Goal: Information Seeking & Learning: Learn about a topic

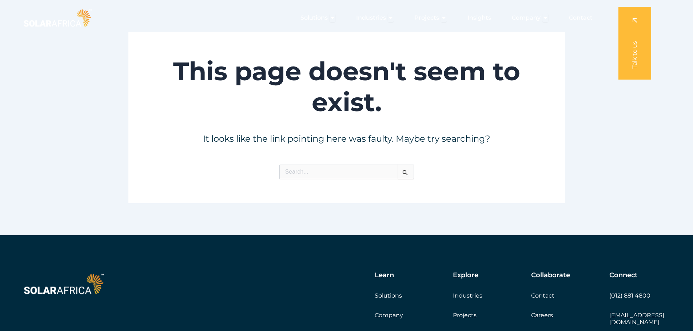
click at [74, 20] on img at bounding box center [57, 17] width 71 height 21
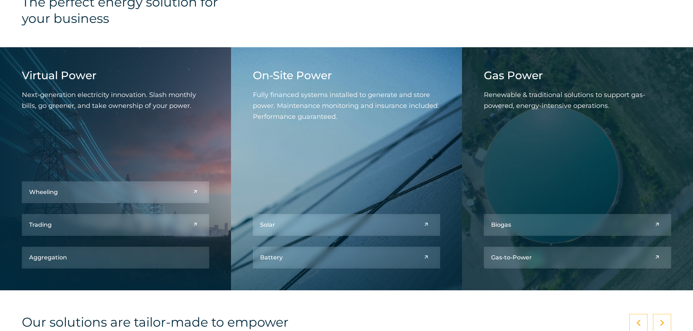
scroll to position [546, 0]
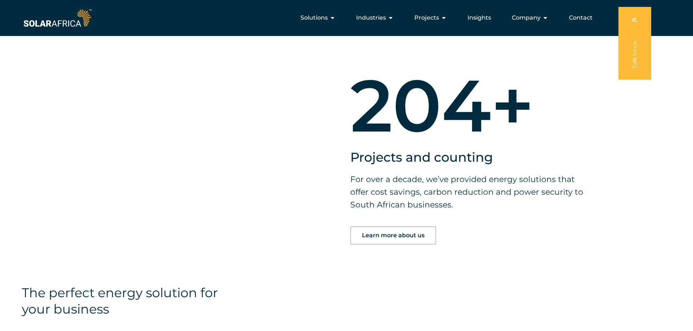
click at [385, 231] on link "Learn more about us" at bounding box center [393, 236] width 86 height 18
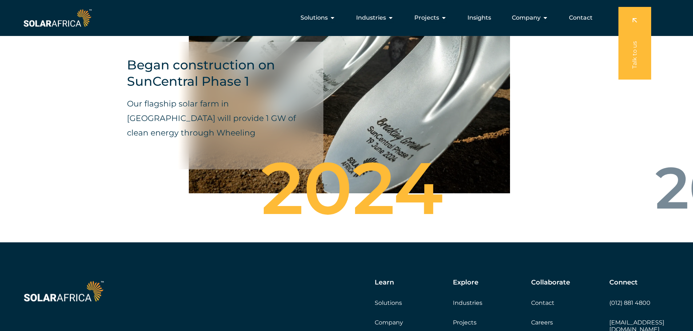
scroll to position [2401, 0]
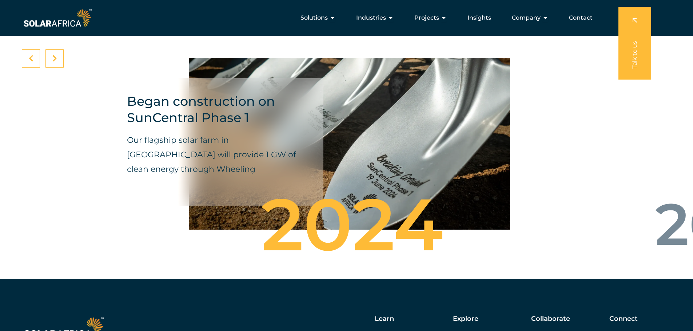
click at [55, 55] on icon at bounding box center [54, 58] width 5 height 7
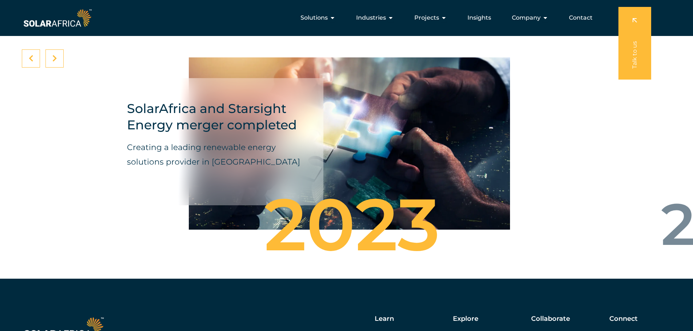
click at [50, 52] on div at bounding box center [54, 58] width 18 height 18
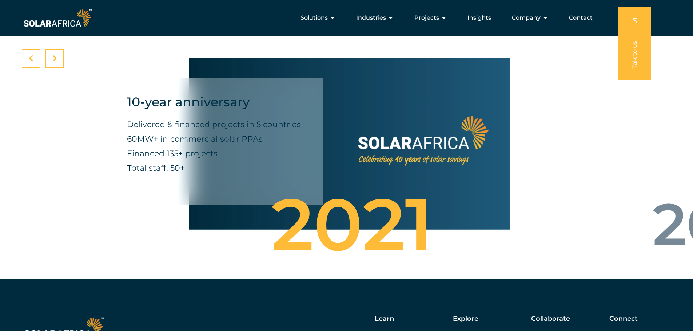
click at [57, 49] on div at bounding box center [54, 58] width 18 height 18
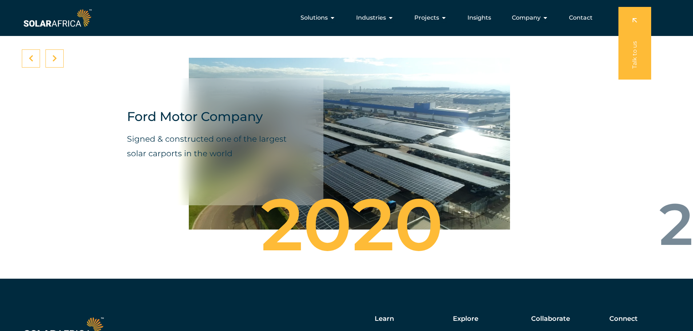
click at [59, 55] on div at bounding box center [54, 58] width 18 height 18
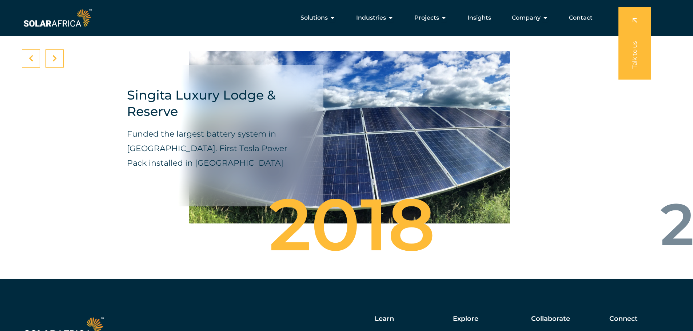
click at [59, 55] on div at bounding box center [54, 58] width 18 height 18
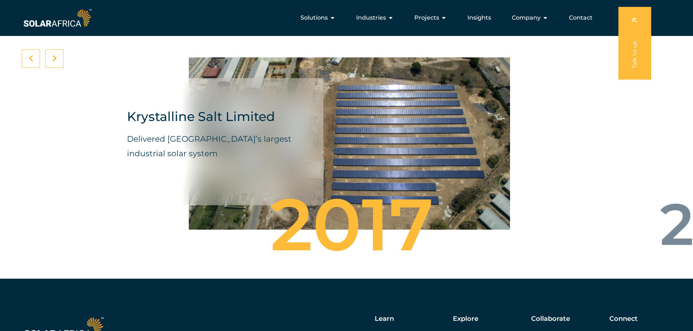
click at [59, 55] on div at bounding box center [54, 58] width 18 height 18
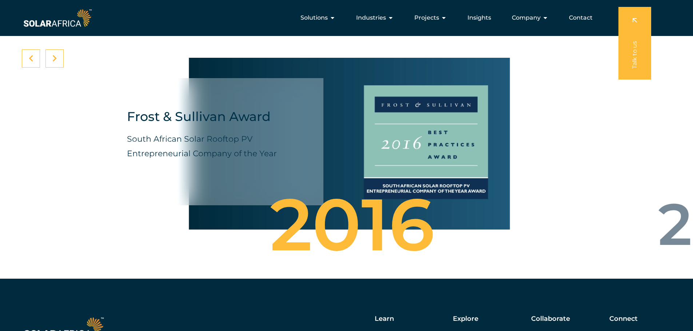
click at [59, 55] on div at bounding box center [54, 58] width 18 height 18
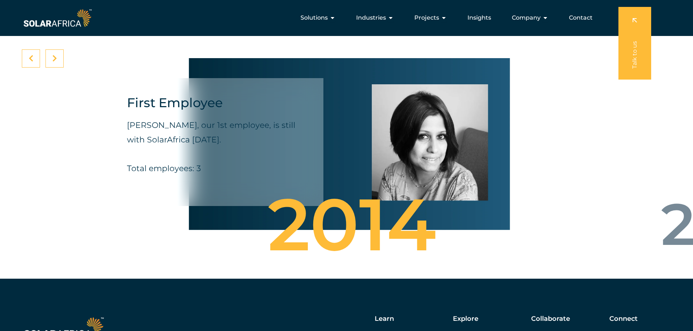
click at [59, 55] on div at bounding box center [54, 58] width 18 height 18
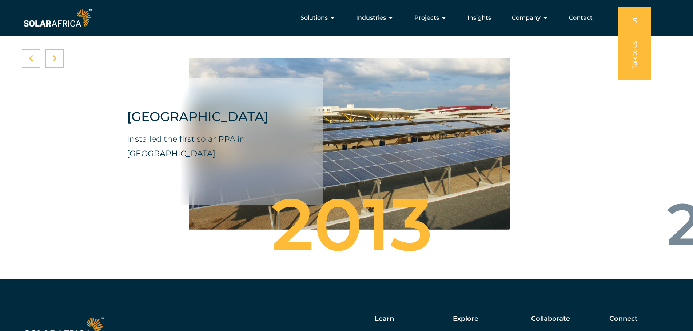
click at [59, 55] on div at bounding box center [54, 58] width 18 height 18
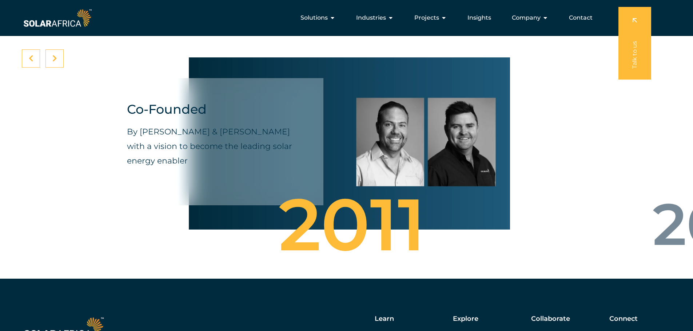
click at [52, 57] on icon at bounding box center [54, 58] width 5 height 7
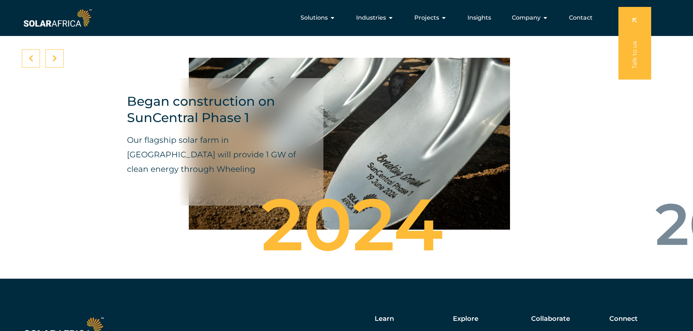
click at [52, 56] on icon at bounding box center [54, 58] width 5 height 7
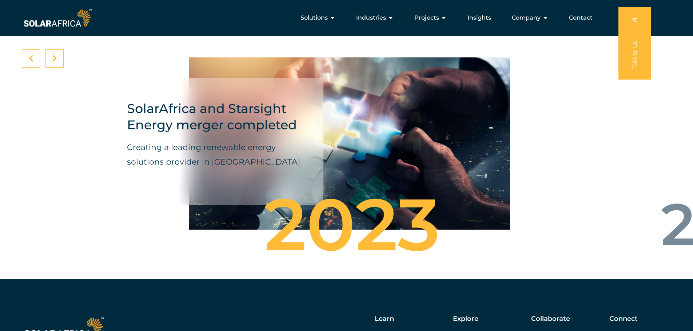
click at [52, 56] on icon at bounding box center [54, 58] width 5 height 7
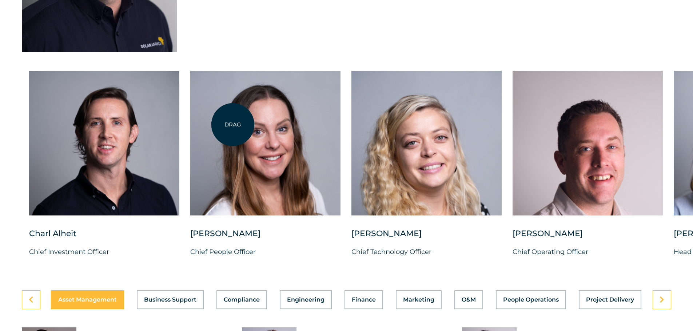
scroll to position [2110, 0]
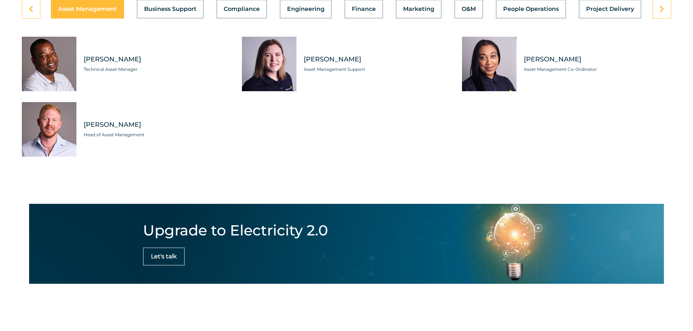
drag, startPoint x: 162, startPoint y: 250, endPoint x: 212, endPoint y: 168, distance: 96.2
click at [212, 168] on div "Asset Management Business Support Compliance Engineering Finance Marketing O&M …" at bounding box center [346, 89] width 693 height 179
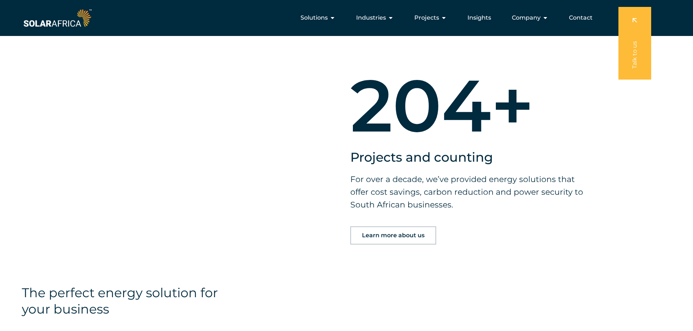
scroll to position [327, 0]
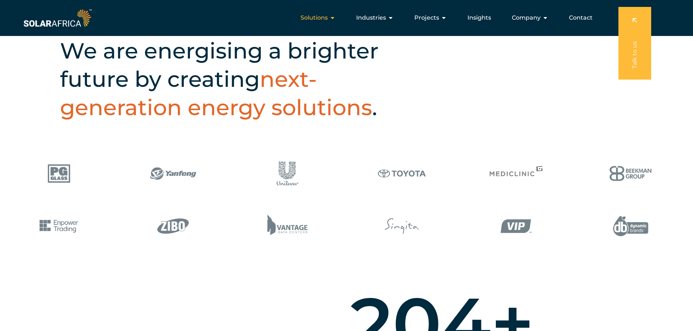
click at [320, 14] on span "Solutions" at bounding box center [313, 17] width 27 height 9
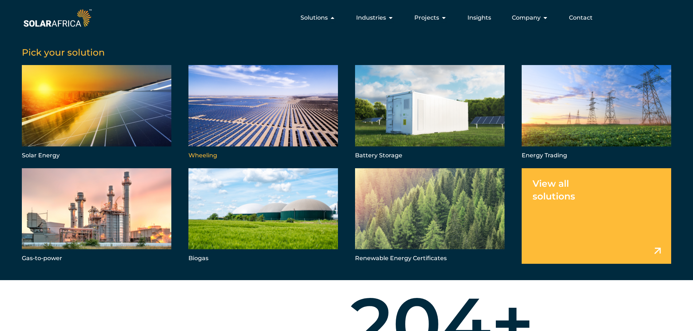
click at [235, 121] on link "Menu" at bounding box center [263, 113] width 150 height 96
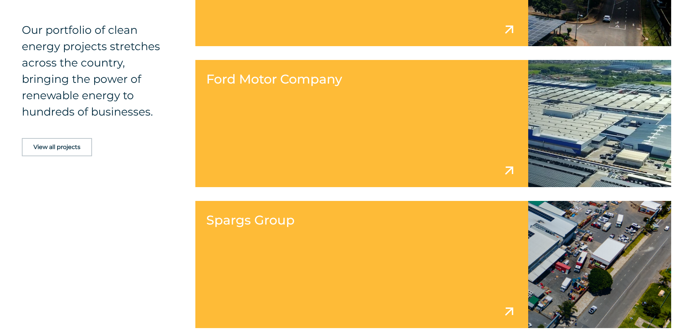
scroll to position [947, 0]
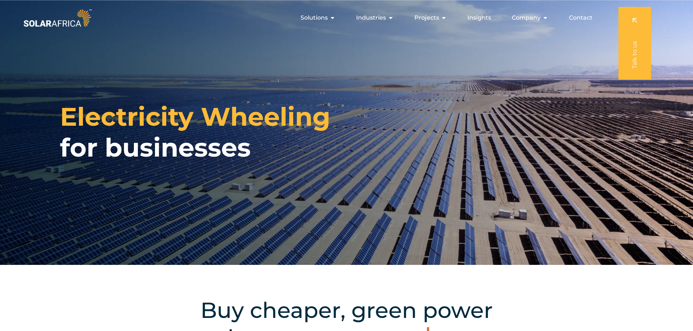
scroll to position [947, 0]
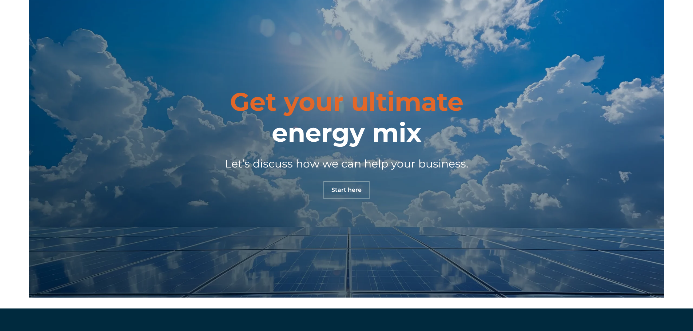
scroll to position [2557, 0]
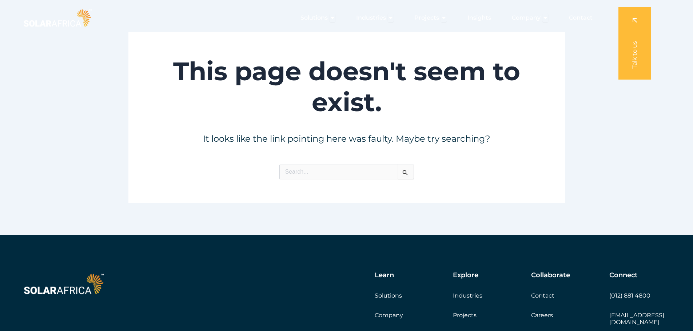
click at [57, 12] on img at bounding box center [57, 17] width 71 height 21
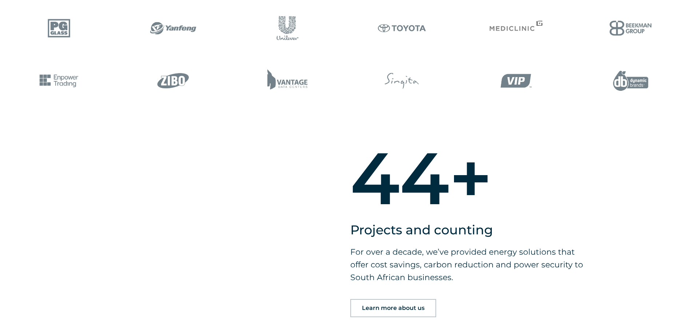
scroll to position [509, 0]
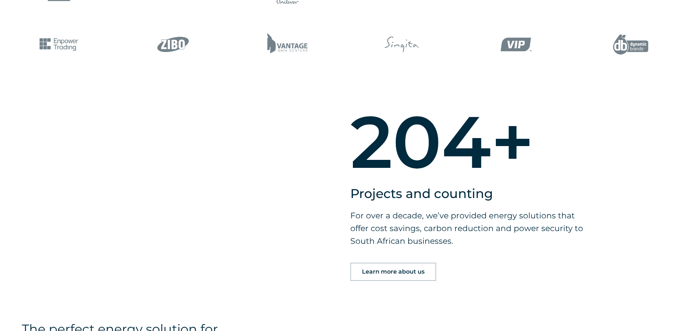
click at [375, 267] on link "Learn more about us" at bounding box center [393, 272] width 86 height 18
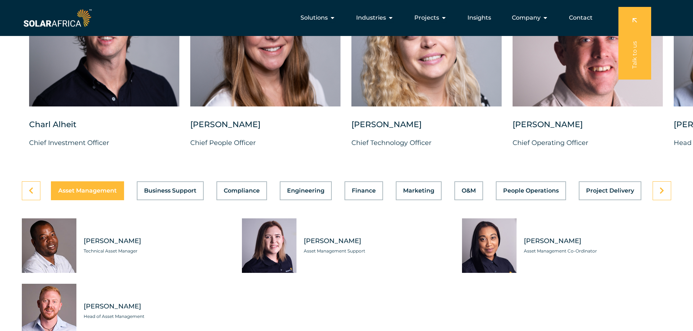
scroll to position [1819, 0]
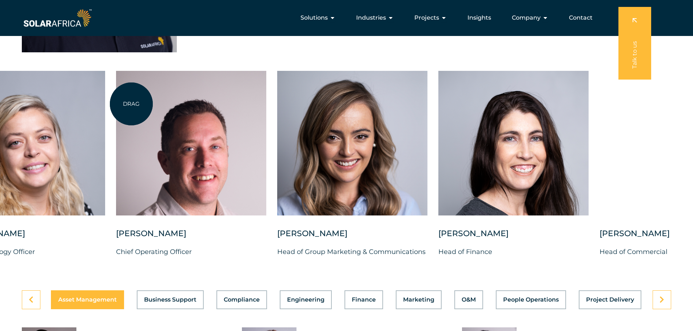
drag, startPoint x: 528, startPoint y: 135, endPoint x: 131, endPoint y: 104, distance: 397.8
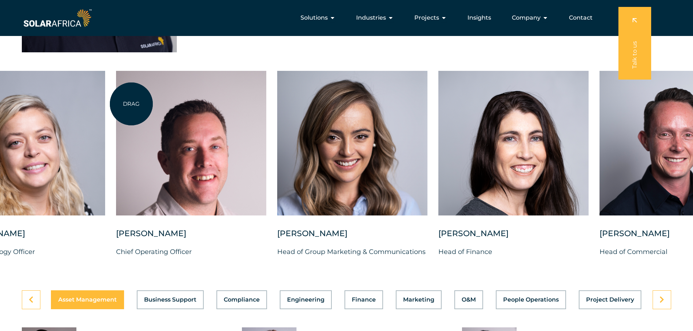
click at [131, 104] on div at bounding box center [191, 143] width 150 height 145
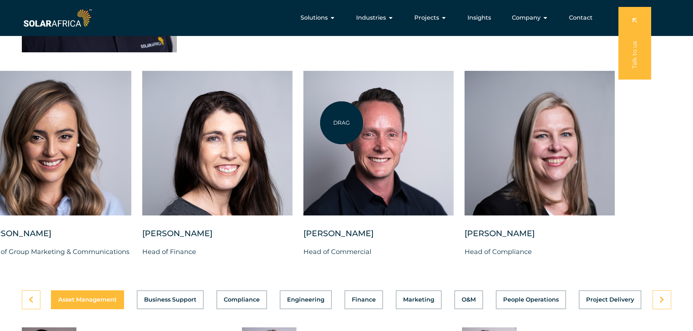
drag, startPoint x: 582, startPoint y: 146, endPoint x: 155, endPoint y: 102, distance: 428.9
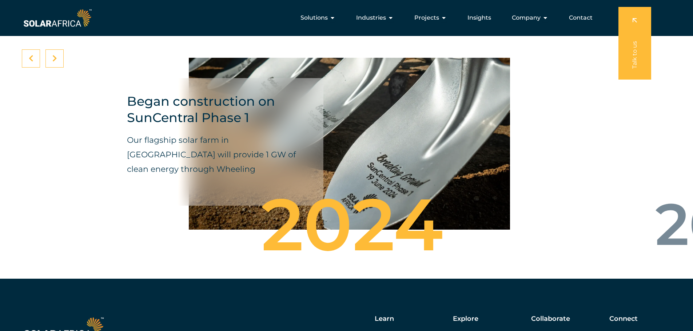
scroll to position [2328, 0]
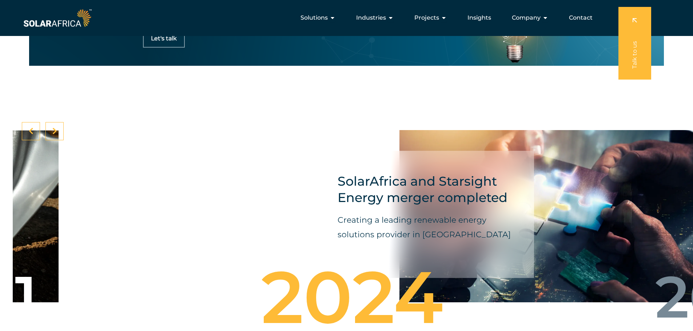
drag, startPoint x: 408, startPoint y: 190, endPoint x: -108, endPoint y: 203, distance: 516.7
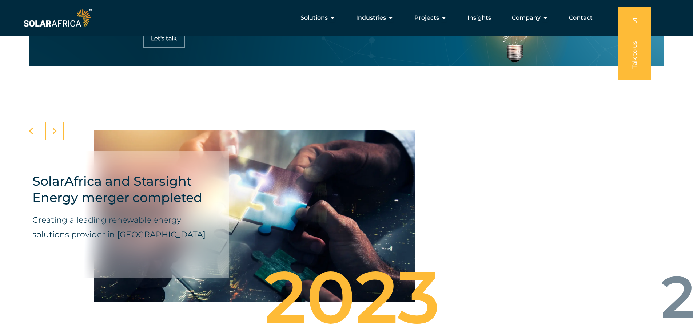
drag, startPoint x: 377, startPoint y: 215, endPoint x: -361, endPoint y: 135, distance: 742.0
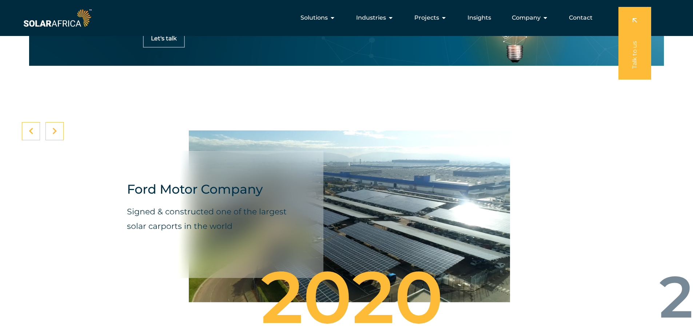
drag, startPoint x: 75, startPoint y: 159, endPoint x: -486, endPoint y: 100, distance: 564.8
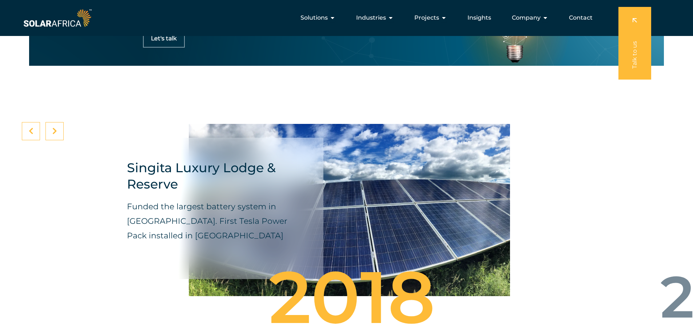
drag, startPoint x: 420, startPoint y: 147, endPoint x: -592, endPoint y: 1, distance: 1022.8
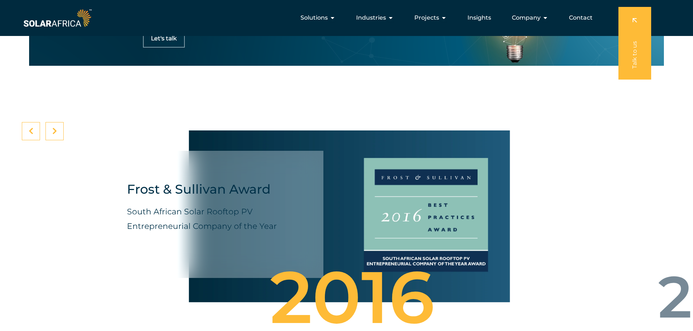
click at [48, 130] on div at bounding box center [54, 131] width 18 height 18
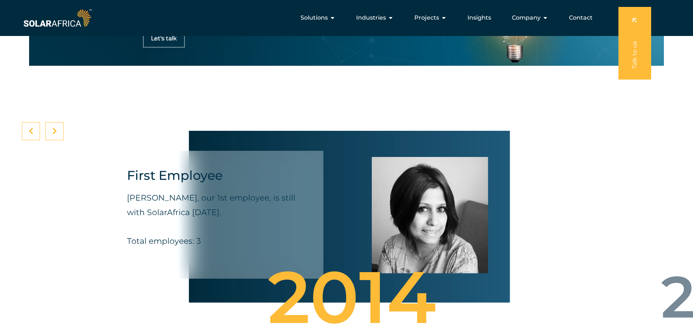
click at [55, 128] on icon at bounding box center [54, 131] width 5 height 7
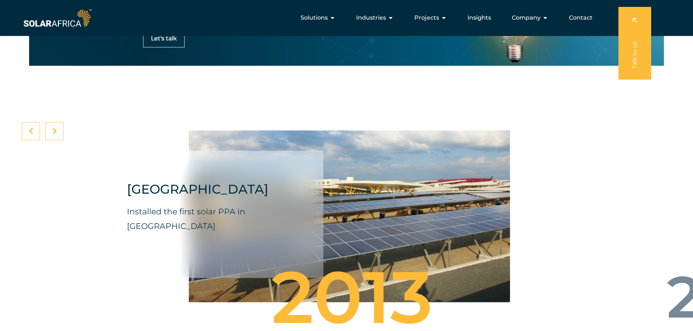
click at [55, 128] on icon at bounding box center [54, 131] width 5 height 7
